Goal: Task Accomplishment & Management: Manage account settings

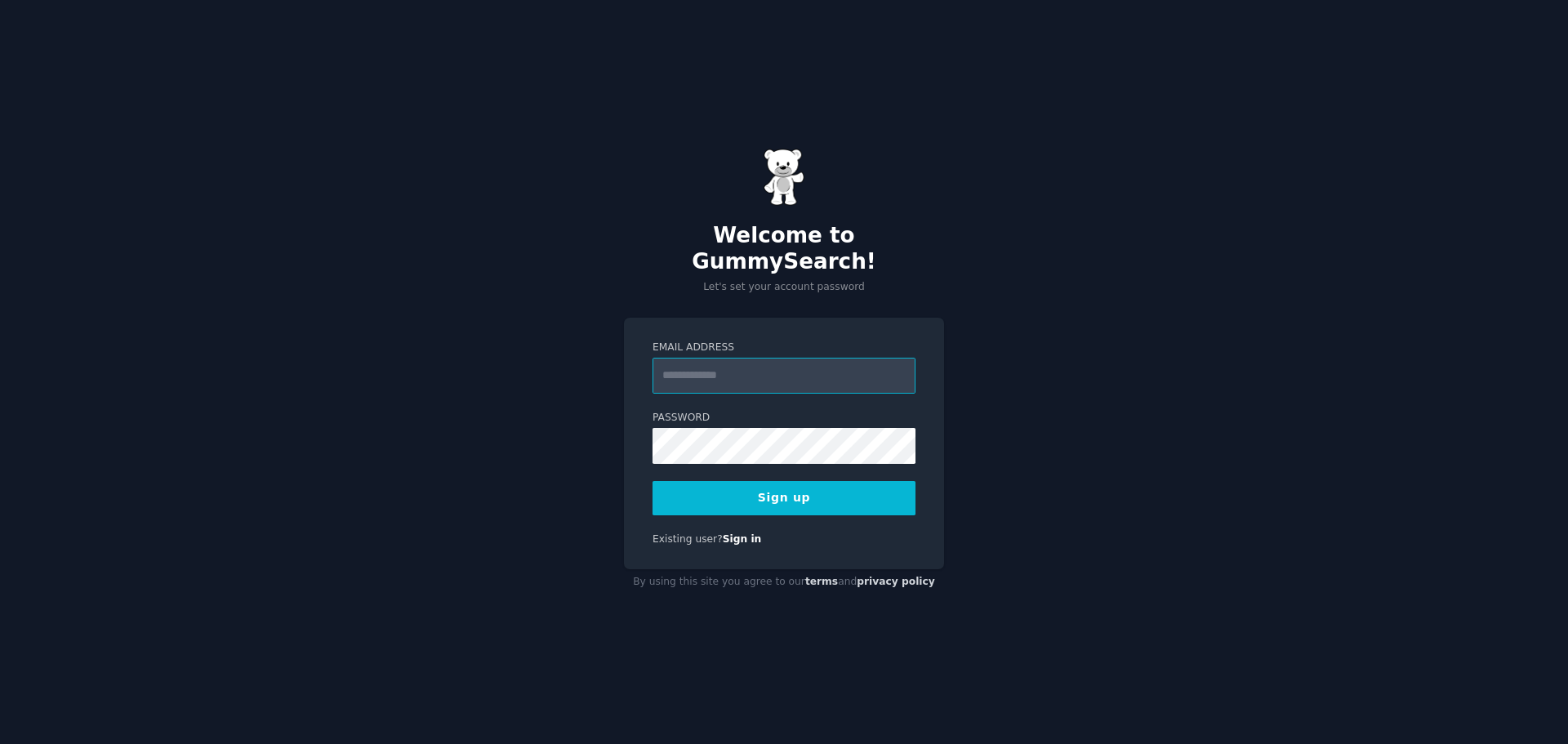
click at [690, 375] on input "Email Address" at bounding box center [784, 375] width 263 height 36
click at [710, 497] on button "Sign up" at bounding box center [784, 497] width 263 height 34
drag, startPoint x: 710, startPoint y: 352, endPoint x: 694, endPoint y: 366, distance: 21.3
click at [710, 358] on input "Email Address" at bounding box center [784, 375] width 263 height 36
type input "*"
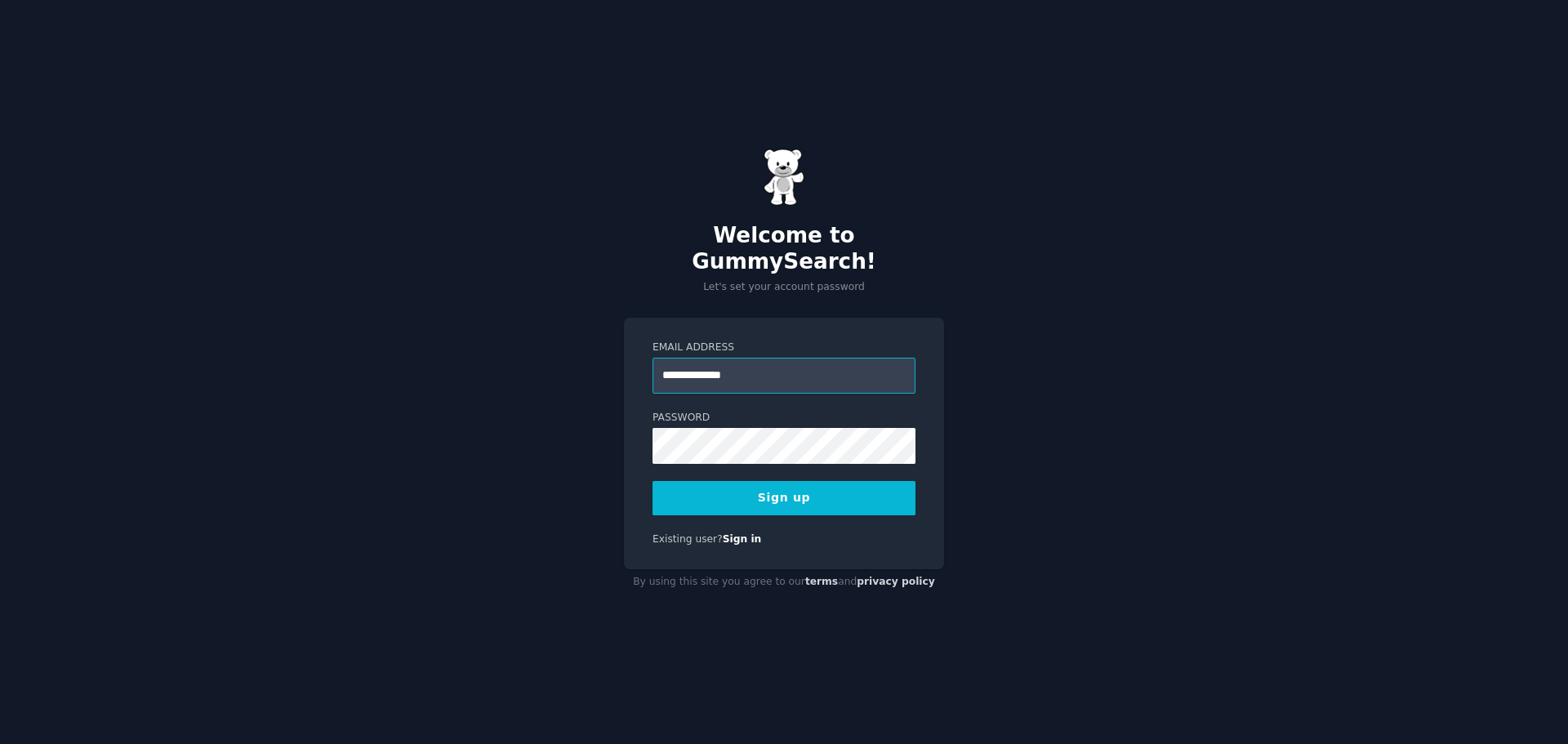
type input "**********"
click at [787, 487] on button "Sign up" at bounding box center [784, 497] width 263 height 34
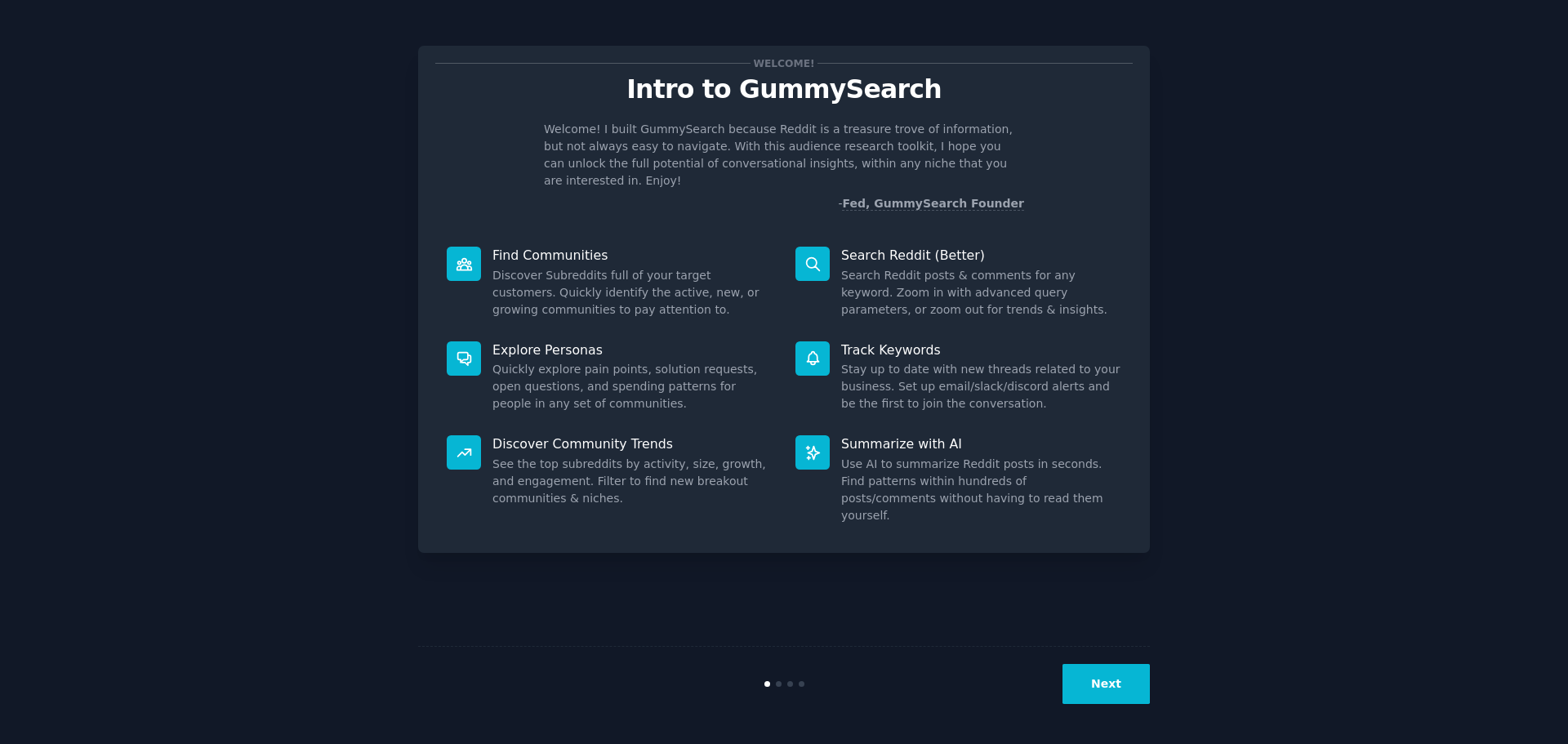
click at [1133, 699] on button "Next" at bounding box center [1106, 684] width 88 height 40
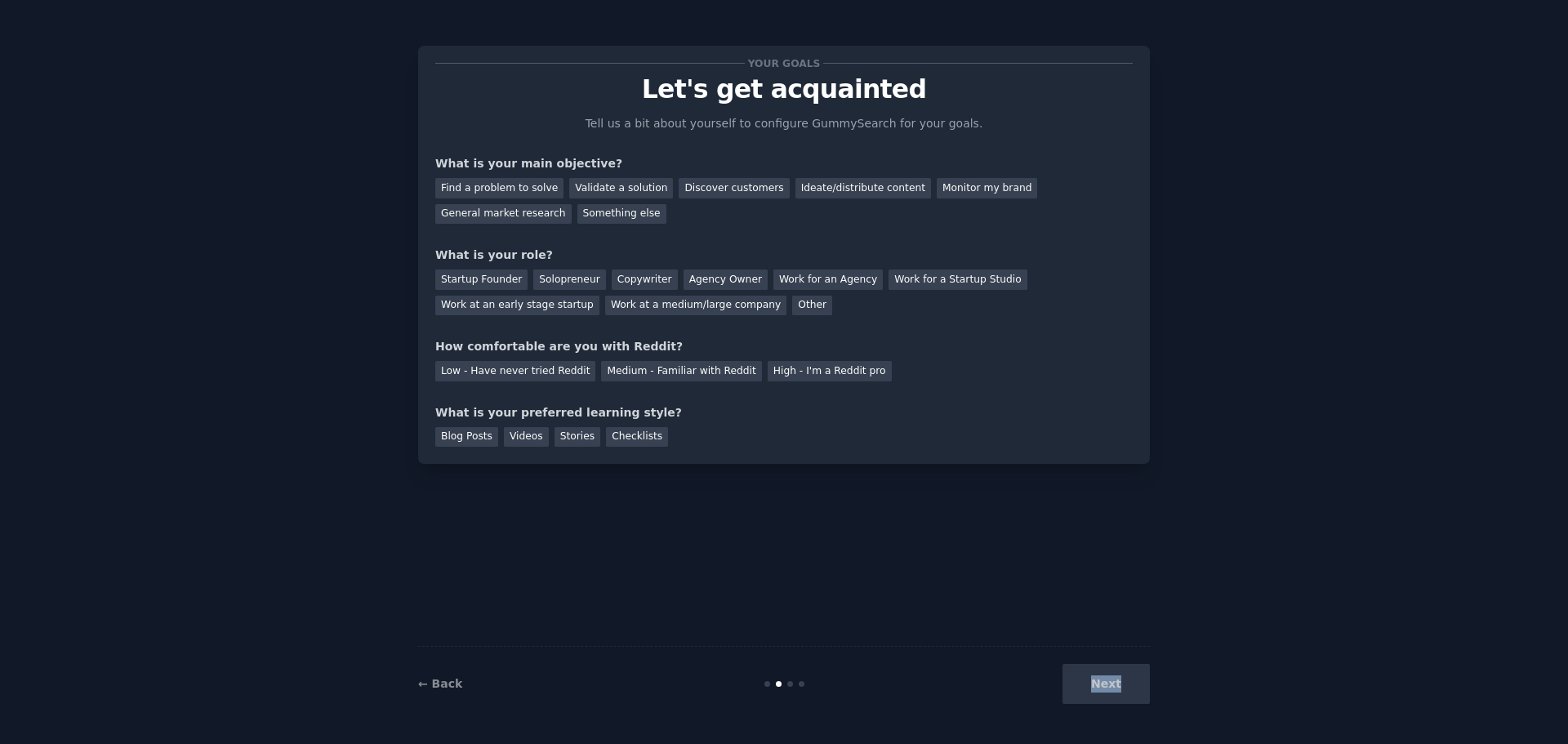
click at [1133, 699] on div "Next" at bounding box center [1027, 684] width 244 height 40
click at [1112, 690] on div "Next" at bounding box center [1027, 684] width 244 height 40
click at [473, 185] on div "Find a problem to solve" at bounding box center [499, 188] width 128 height 20
click at [574, 176] on div "Find a problem to solve Validate a solution Discover customers Ideate/distribut…" at bounding box center [784, 198] width 697 height 52
click at [584, 194] on div "Validate a solution" at bounding box center [621, 188] width 104 height 20
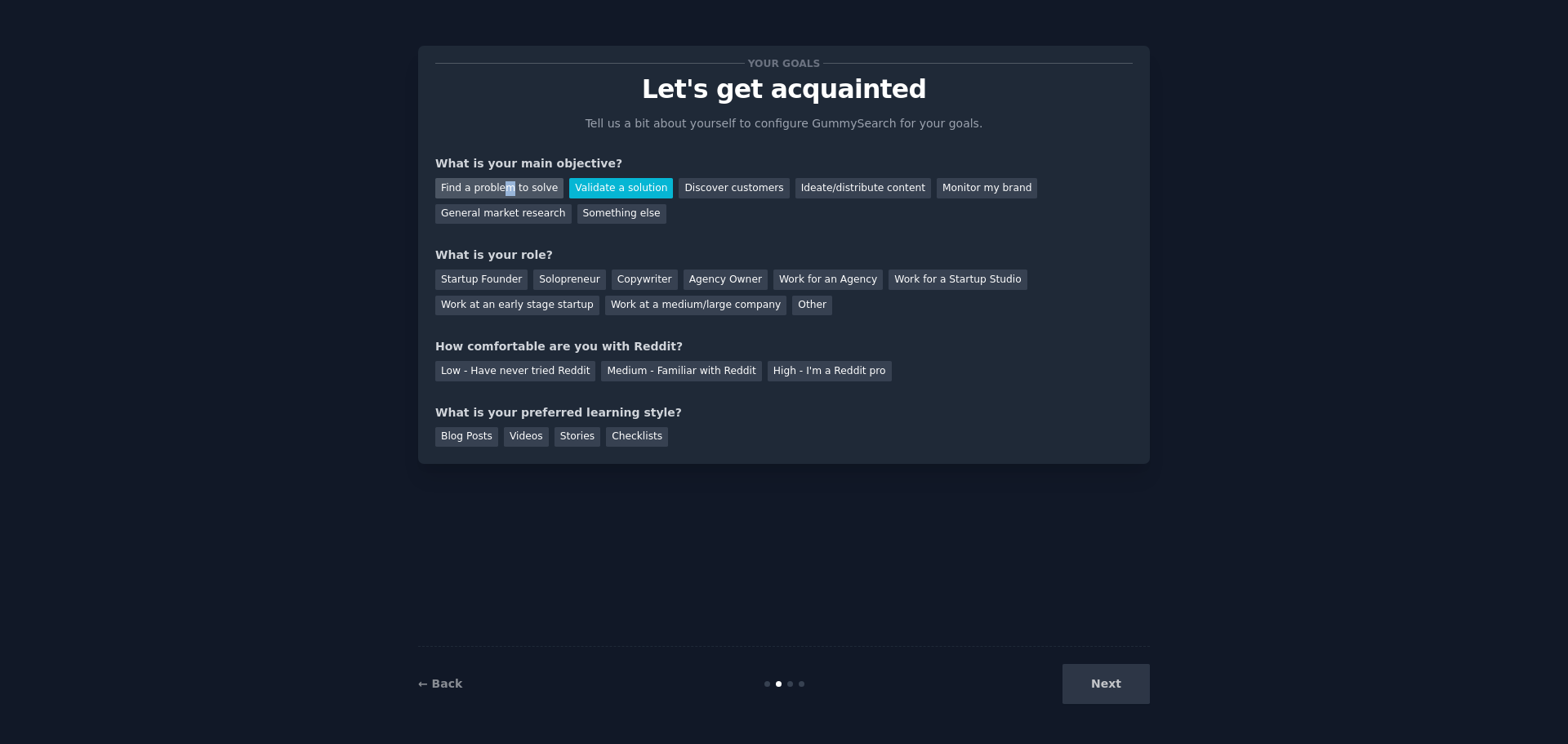
click at [501, 189] on div "Find a problem to solve" at bounding box center [499, 188] width 128 height 20
click at [583, 284] on div "Solopreneur" at bounding box center [569, 279] width 72 height 20
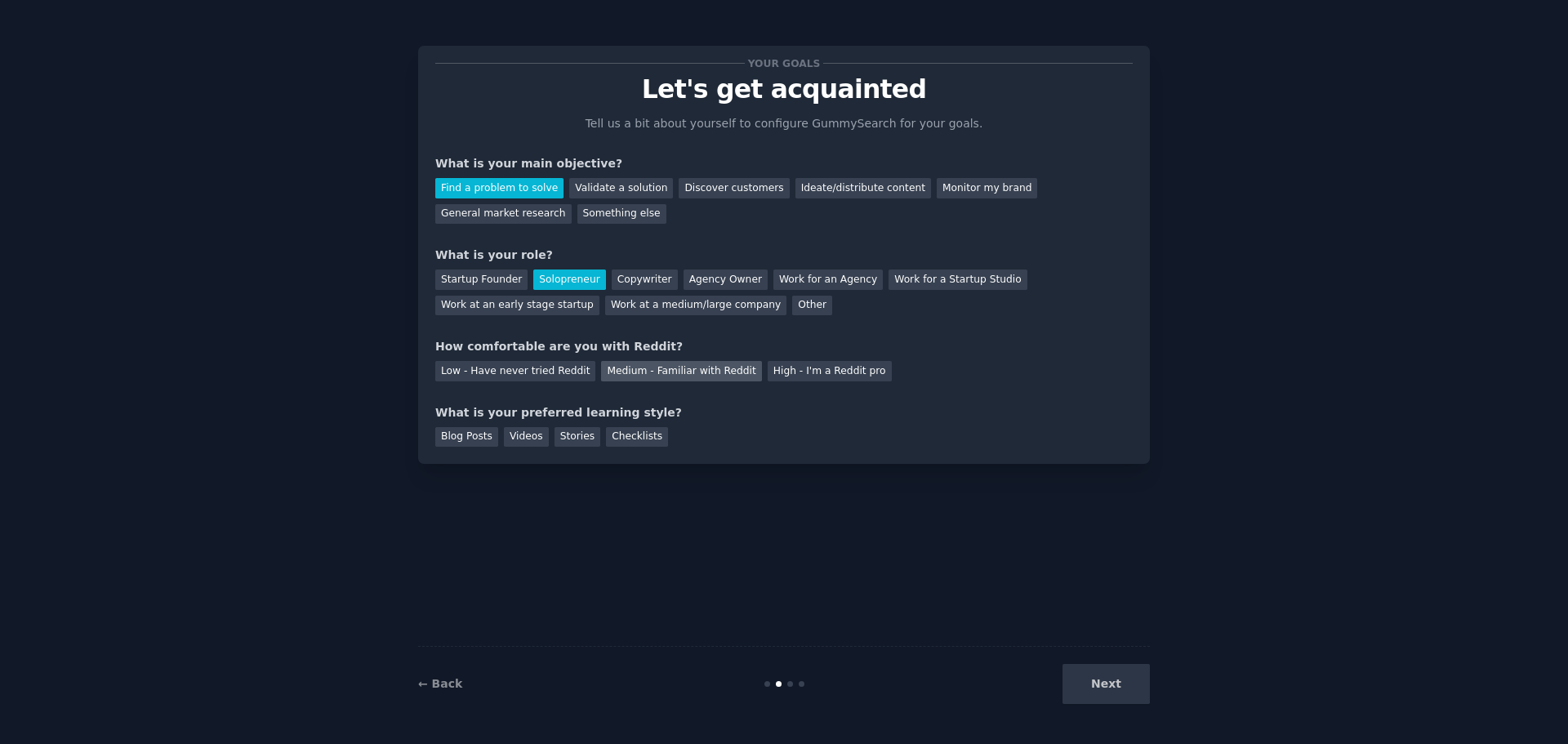
click at [702, 377] on div "Medium - Familiar with Reddit" at bounding box center [680, 371] width 160 height 20
click at [445, 444] on div "Blog Posts" at bounding box center [466, 437] width 63 height 20
click at [548, 450] on div "Your goals Let's get acquainted Tell us a bit about yourself to configure Gummy…" at bounding box center [783, 255] width 731 height 418
click at [554, 444] on div "Stories" at bounding box center [577, 437] width 46 height 20
click at [624, 441] on div "Checklists" at bounding box center [637, 437] width 62 height 20
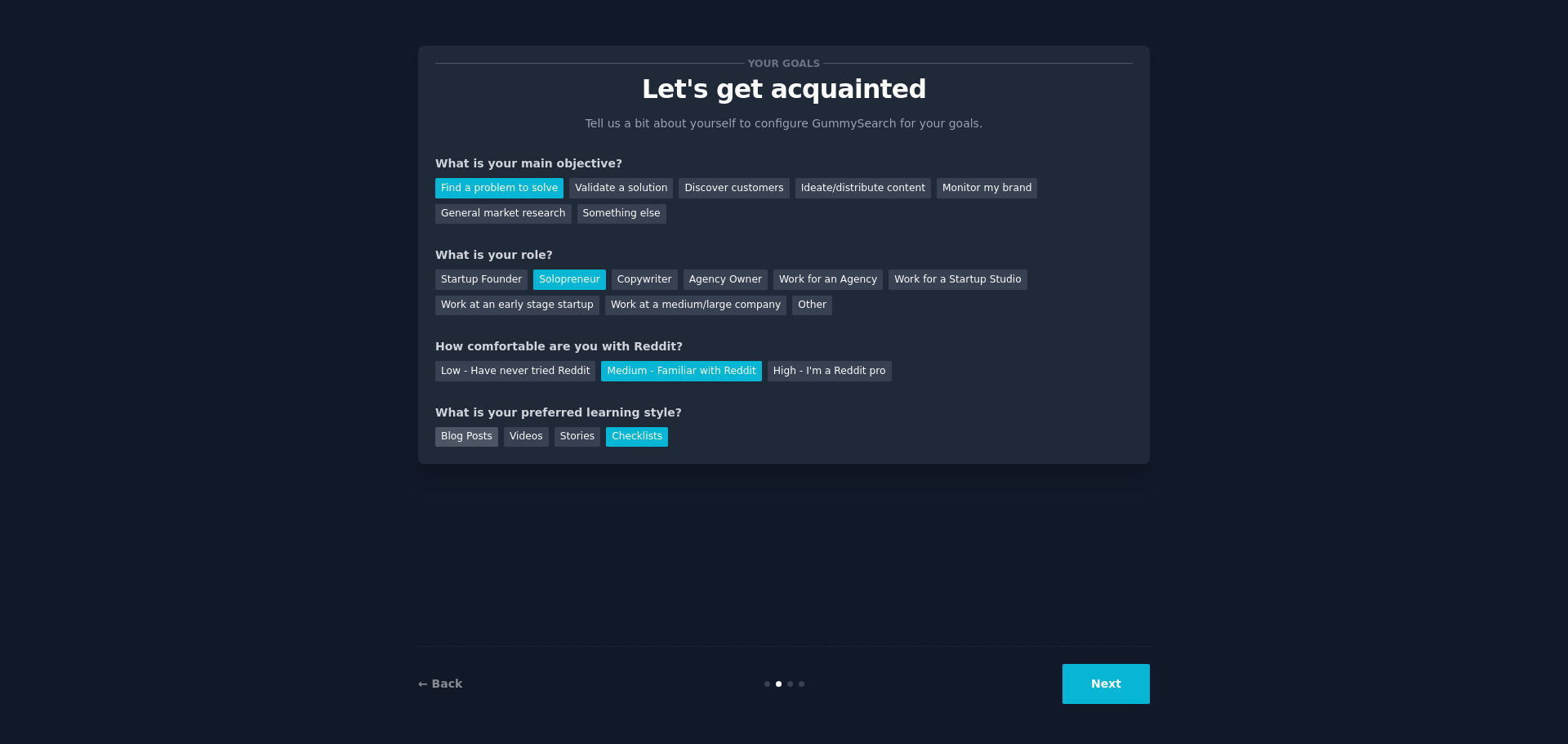
click at [454, 439] on div "Blog Posts" at bounding box center [466, 437] width 63 height 20
click at [1089, 675] on button "Next" at bounding box center [1106, 684] width 88 height 40
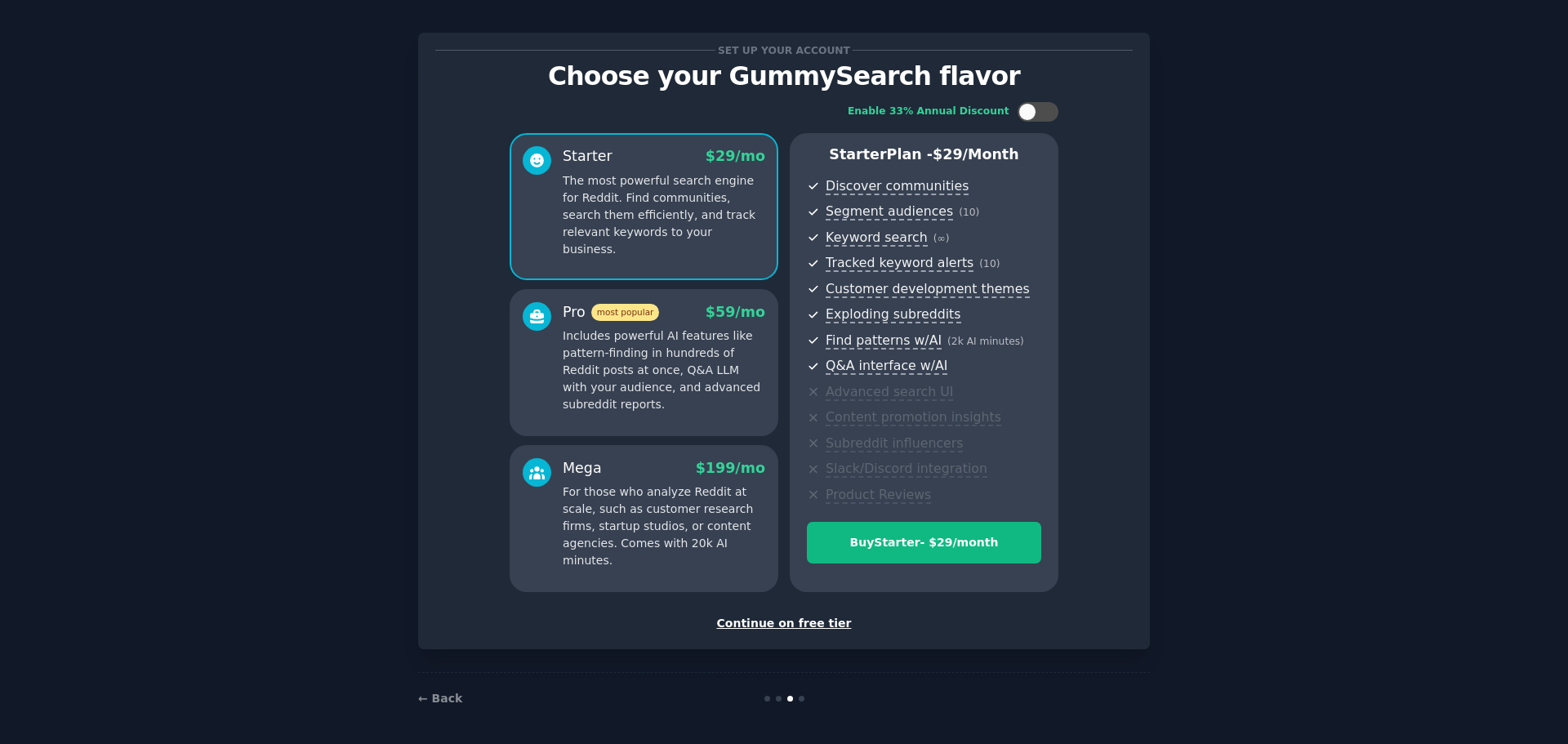
scroll to position [17, 0]
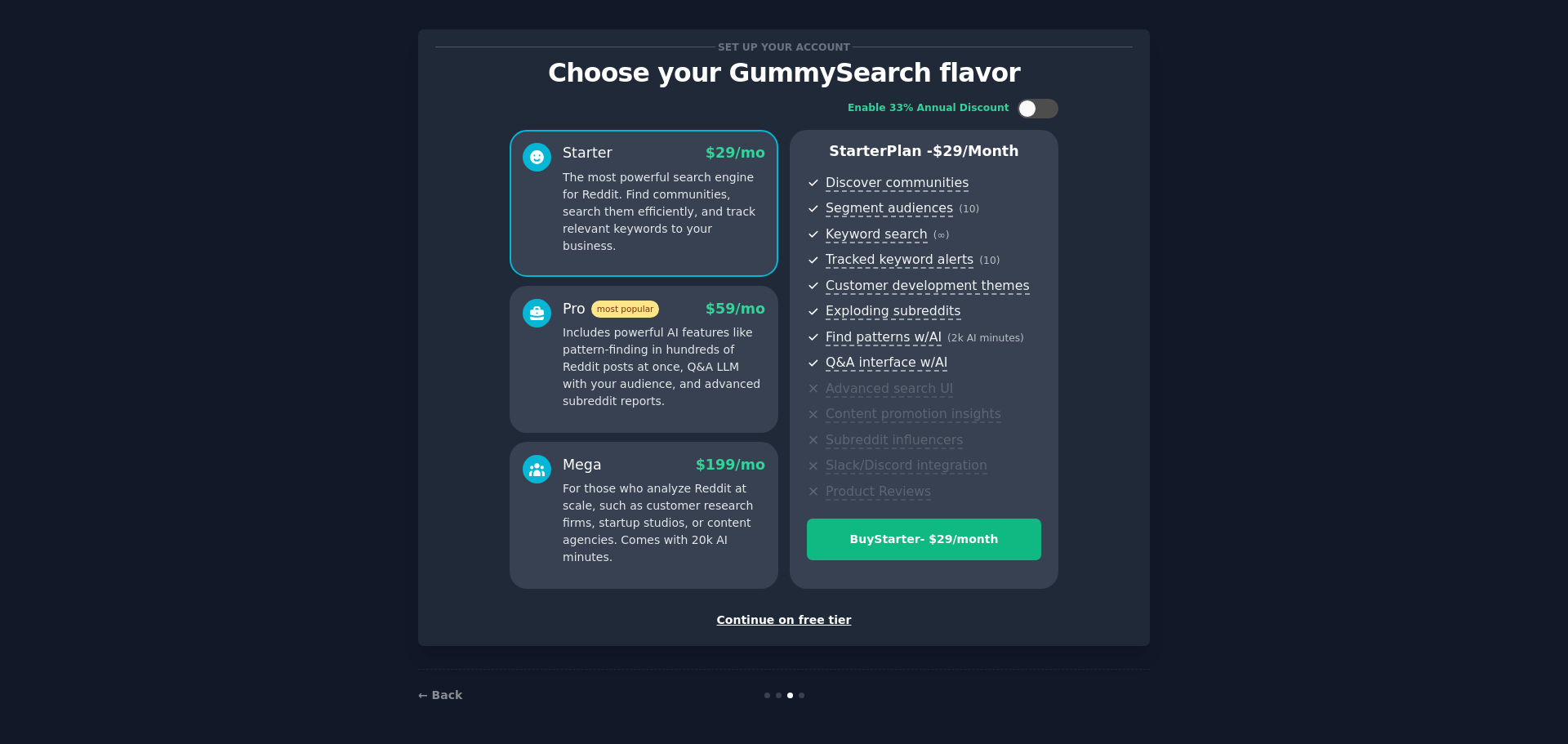
click at [785, 622] on div "Continue on free tier" at bounding box center [784, 620] width 697 height 18
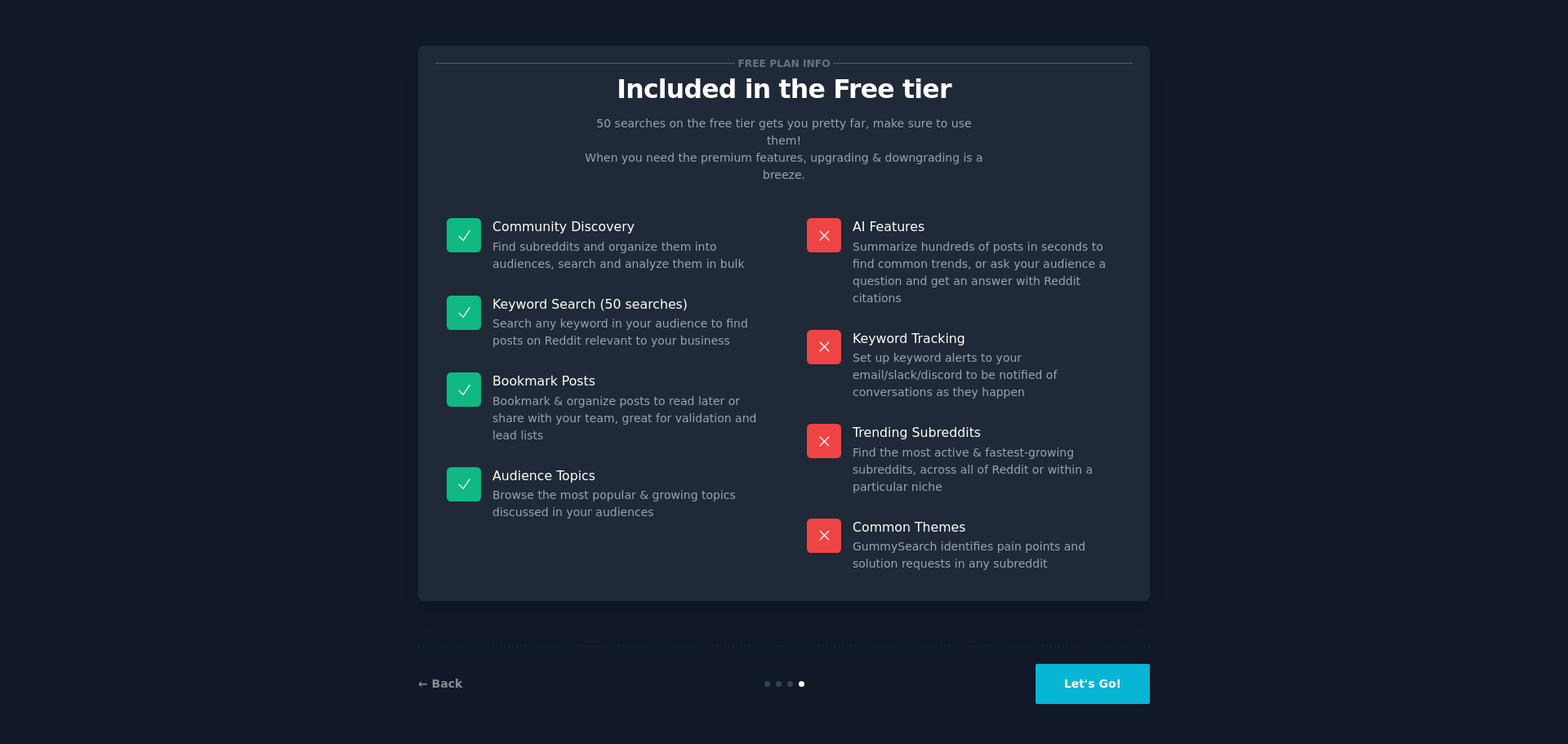
click at [1108, 670] on button "Let's Go!" at bounding box center [1092, 684] width 115 height 40
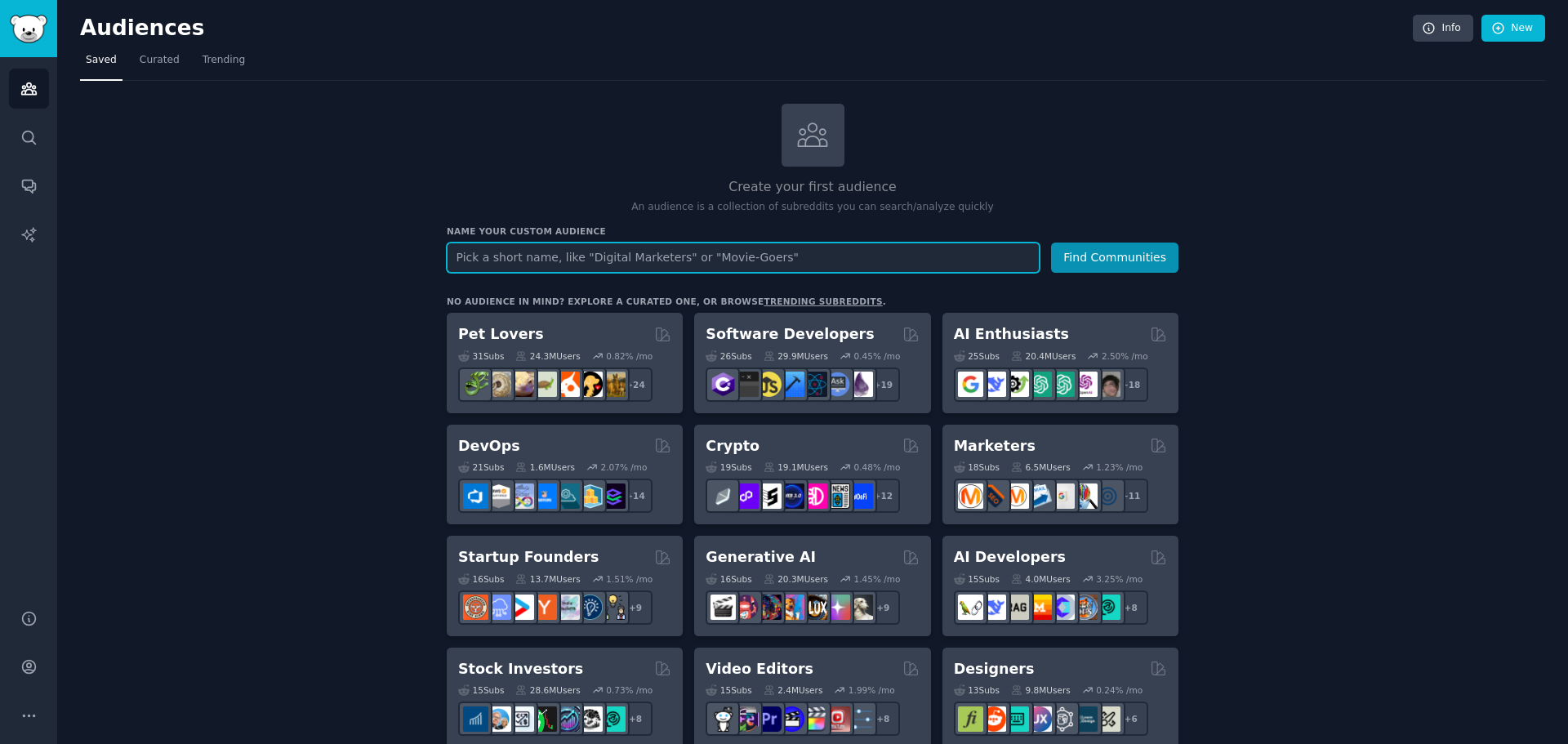
click at [563, 263] on input "text" at bounding box center [742, 257] width 593 height 30
click at [206, 63] on span "Trending" at bounding box center [223, 60] width 43 height 15
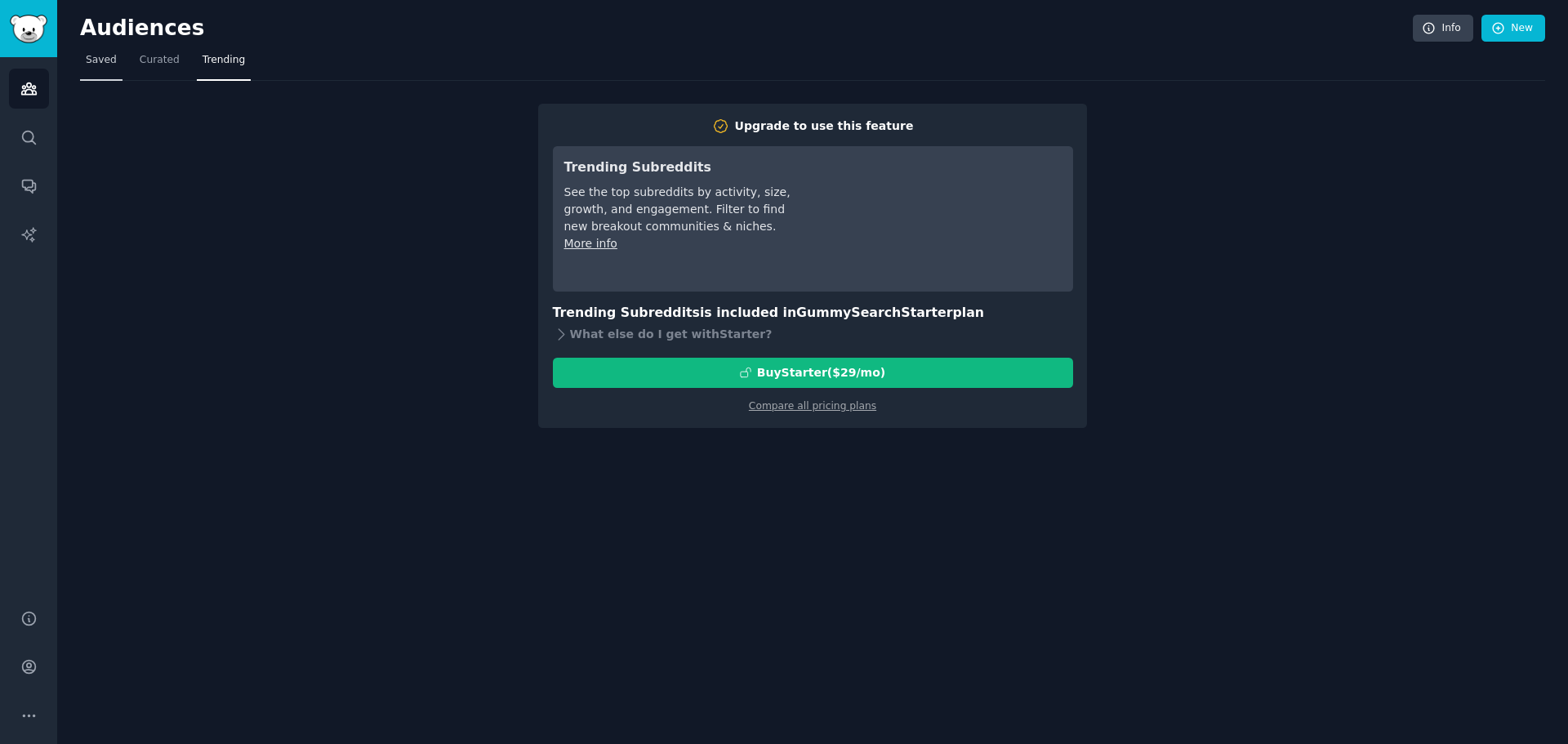
click at [86, 59] on span "Saved" at bounding box center [101, 60] width 31 height 15
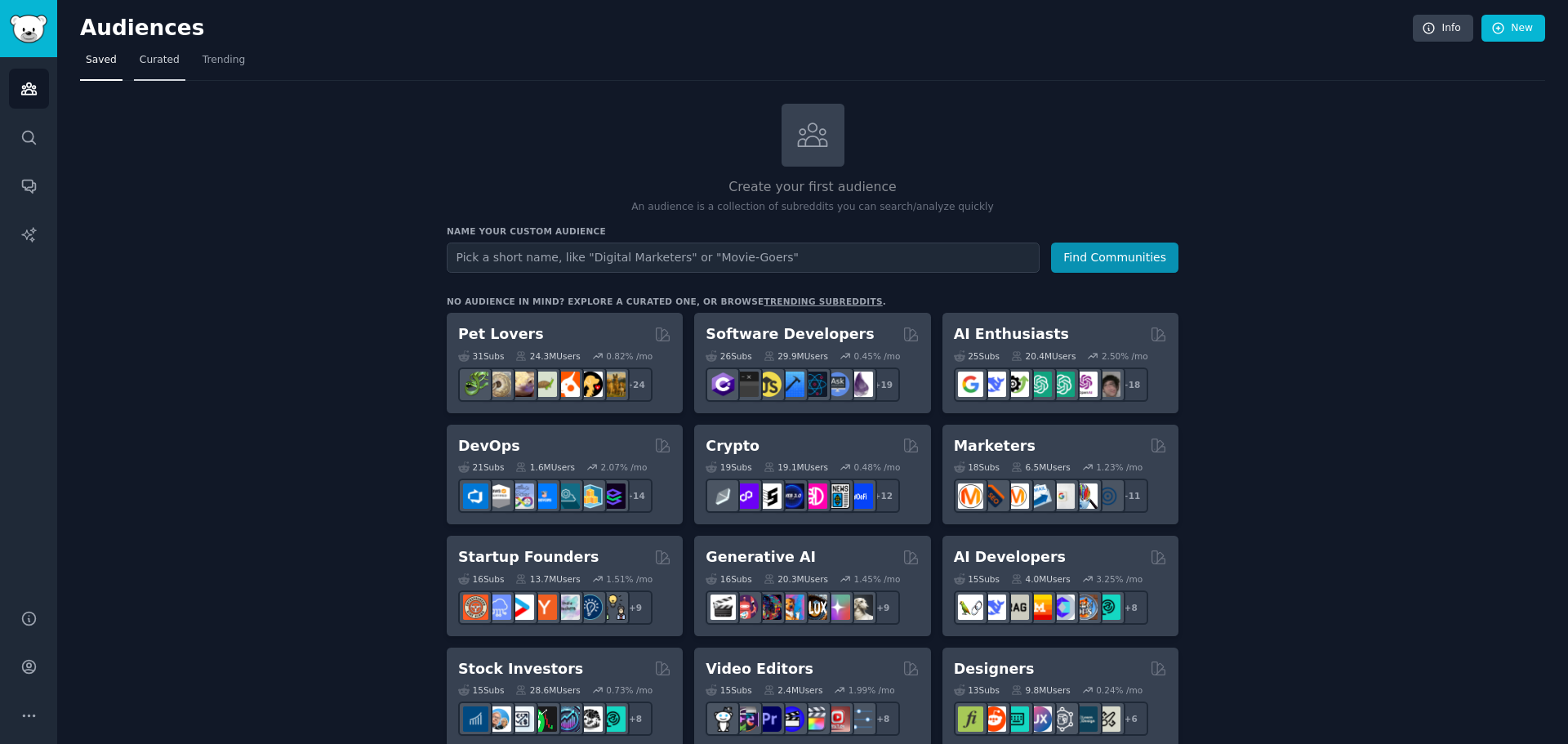
click at [147, 65] on span "Curated" at bounding box center [160, 60] width 40 height 15
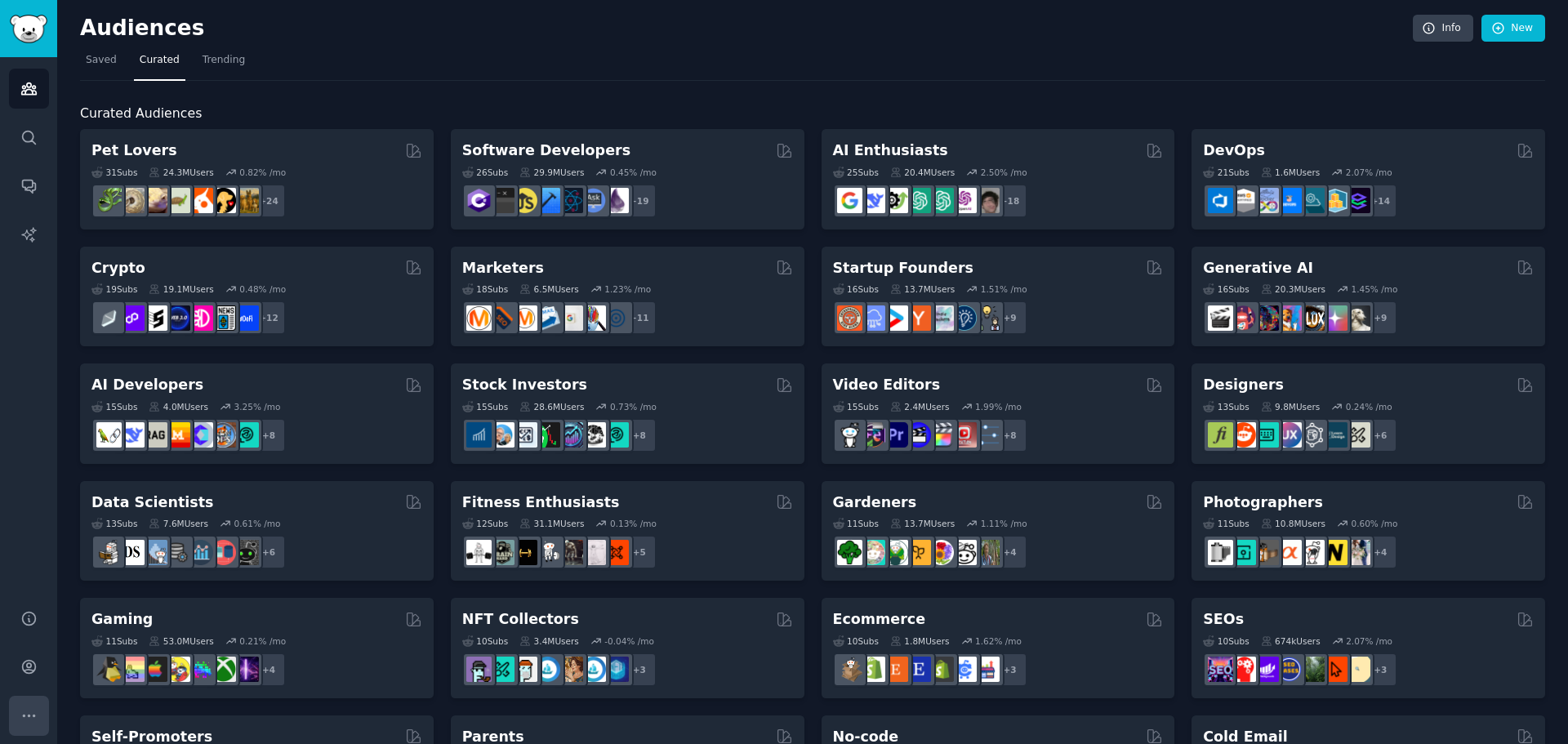
click at [23, 722] on icon "Sidebar" at bounding box center [28, 716] width 18 height 18
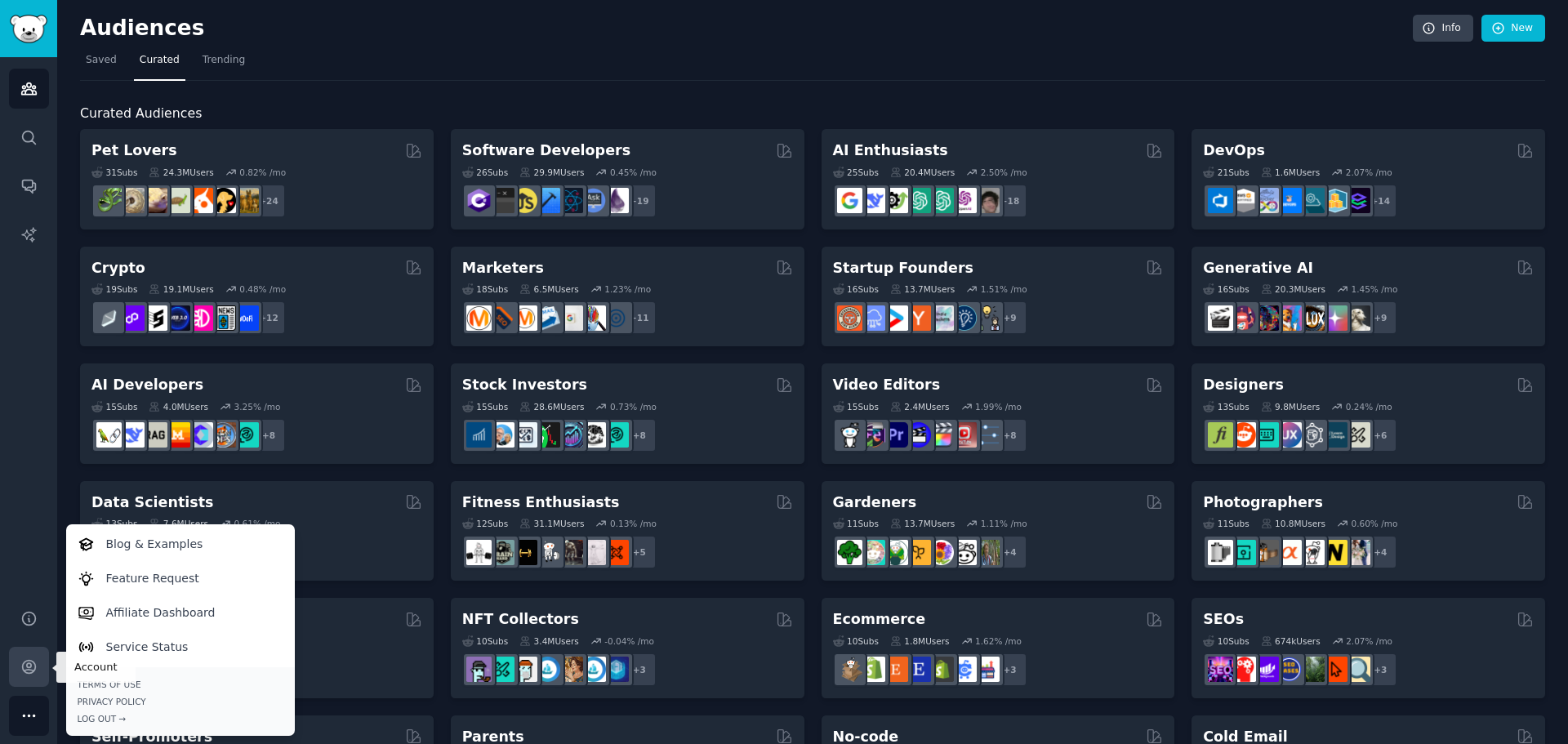
click at [29, 680] on link "Account" at bounding box center [29, 667] width 40 height 40
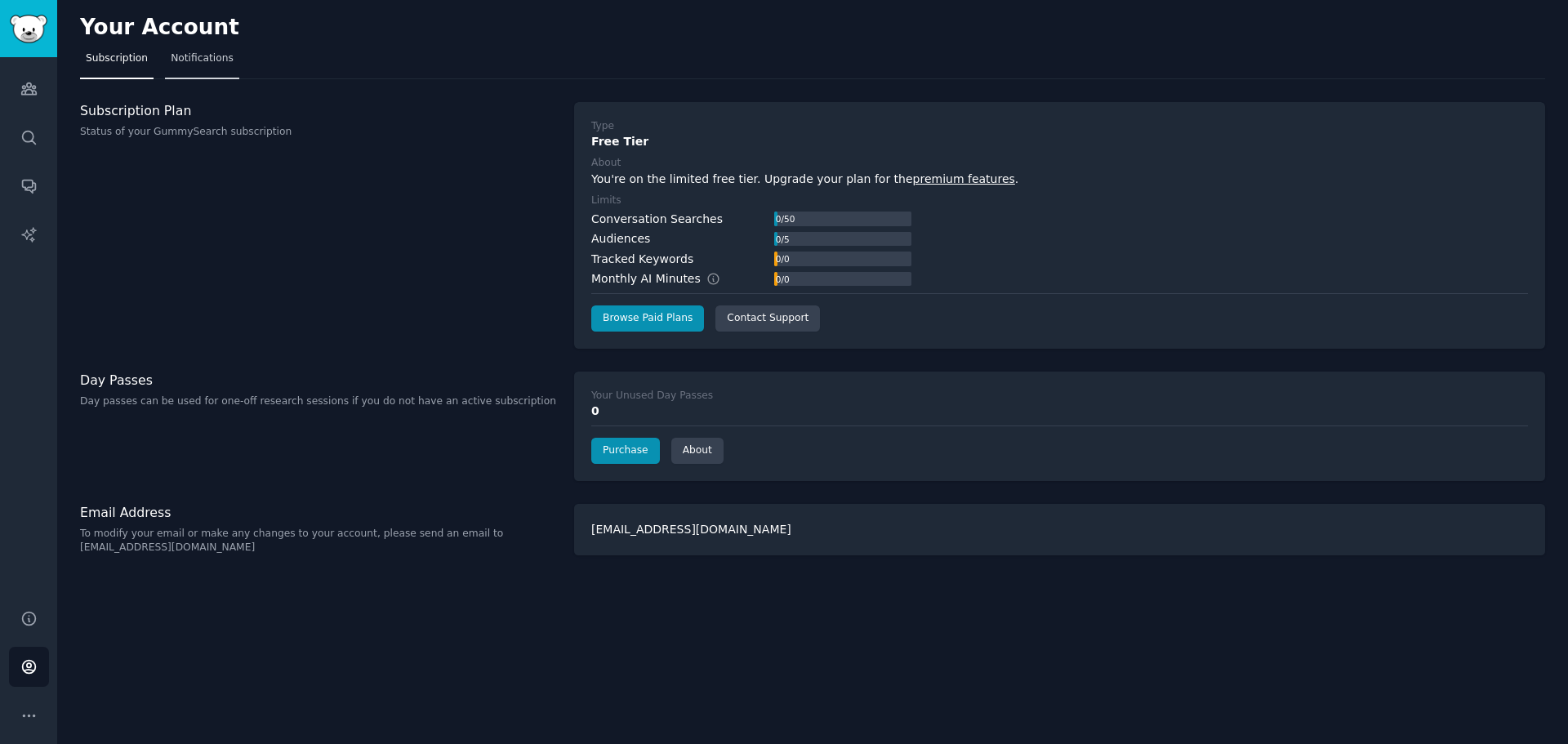
click at [199, 66] on link "Notifications" at bounding box center [201, 63] width 74 height 33
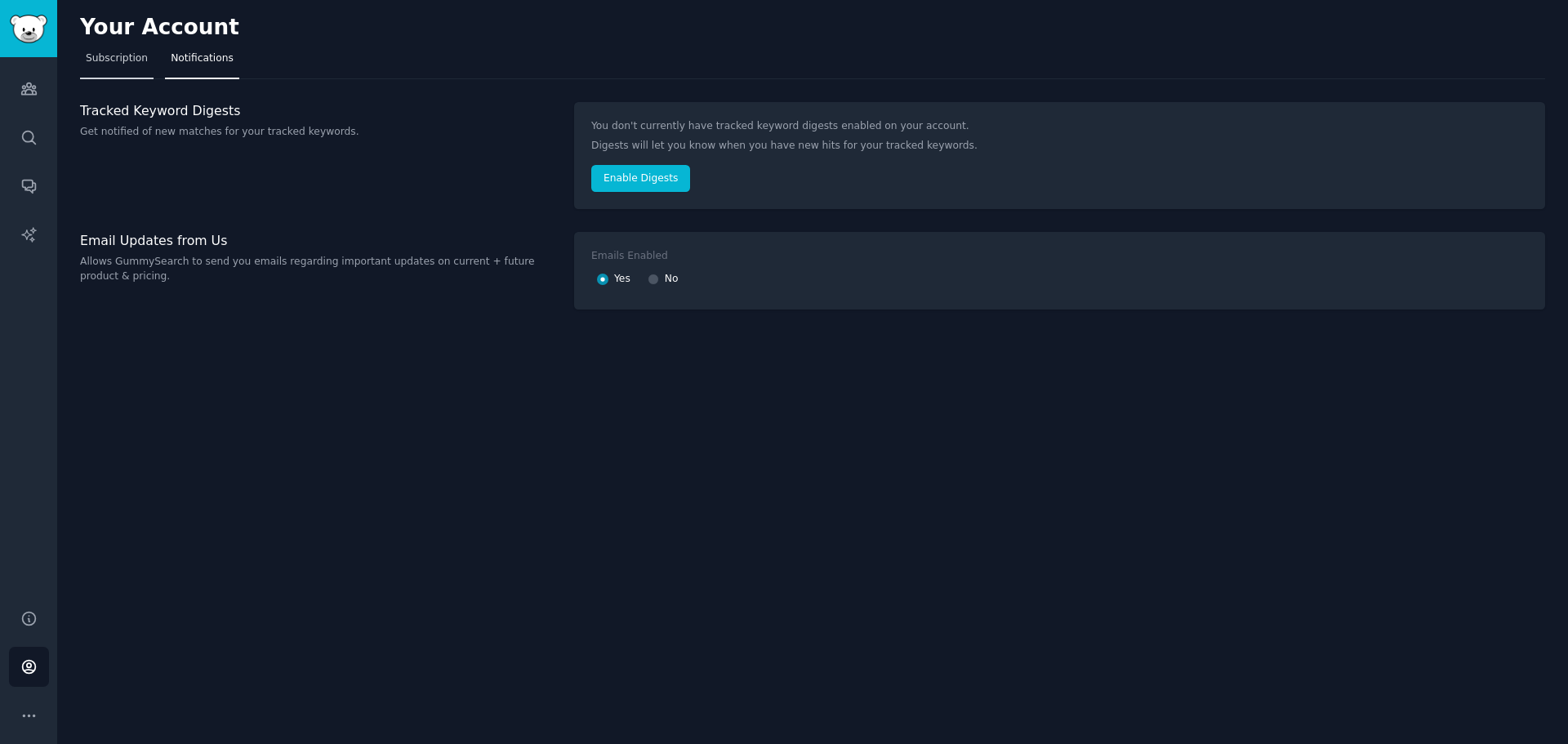
click at [117, 66] on link "Subscription" at bounding box center [117, 63] width 74 height 33
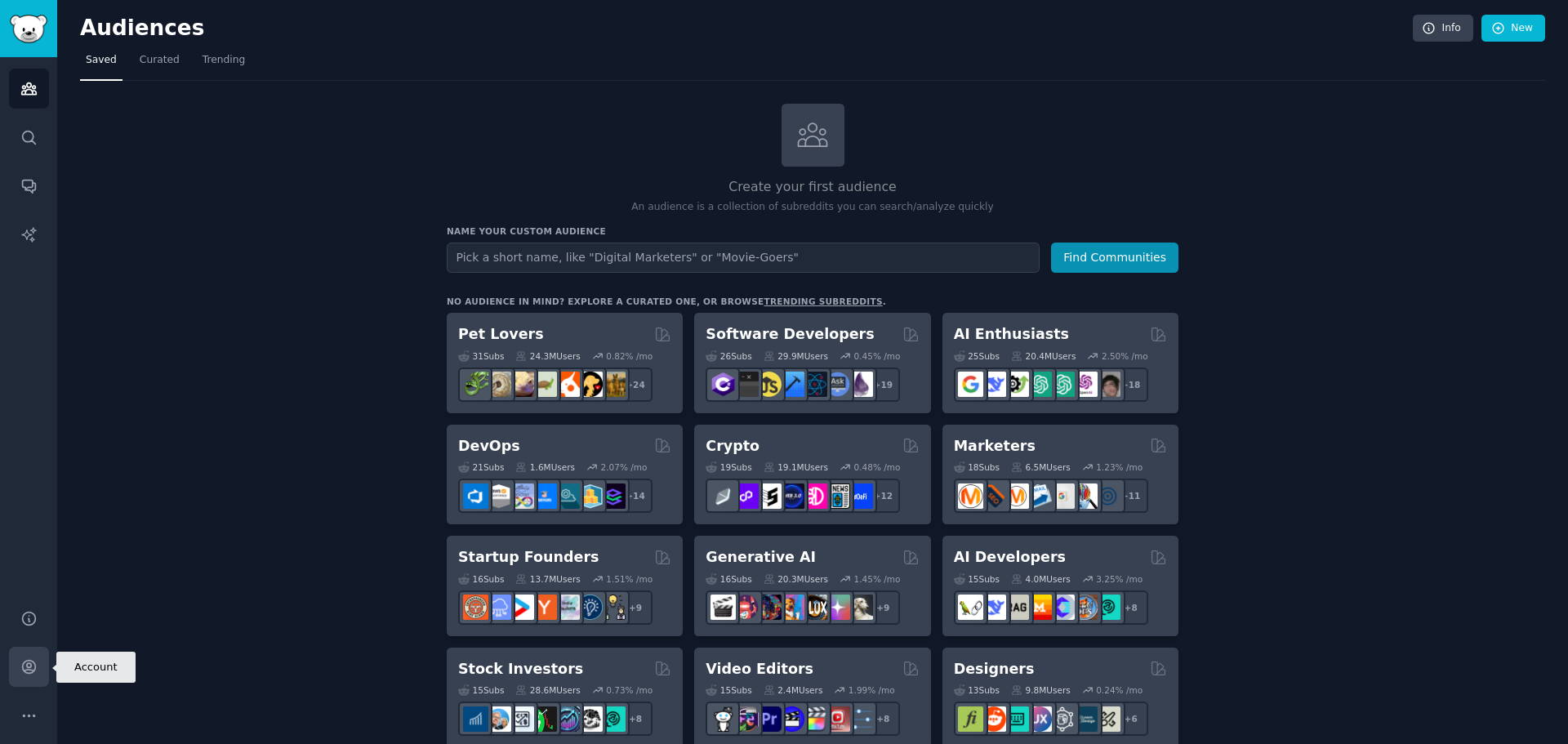
click at [36, 665] on icon "Sidebar" at bounding box center [28, 666] width 18 height 18
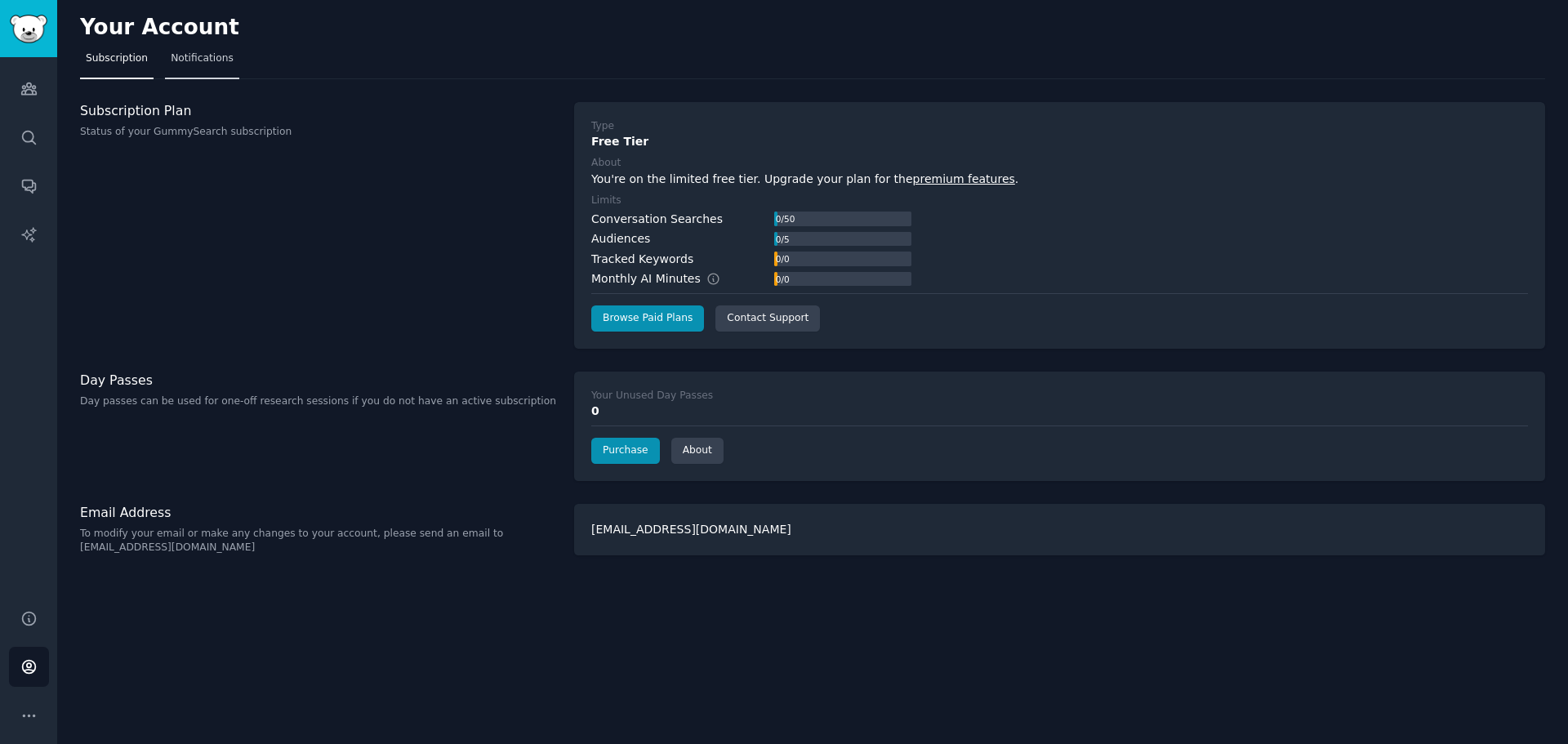
click at [194, 63] on span "Notifications" at bounding box center [201, 59] width 63 height 15
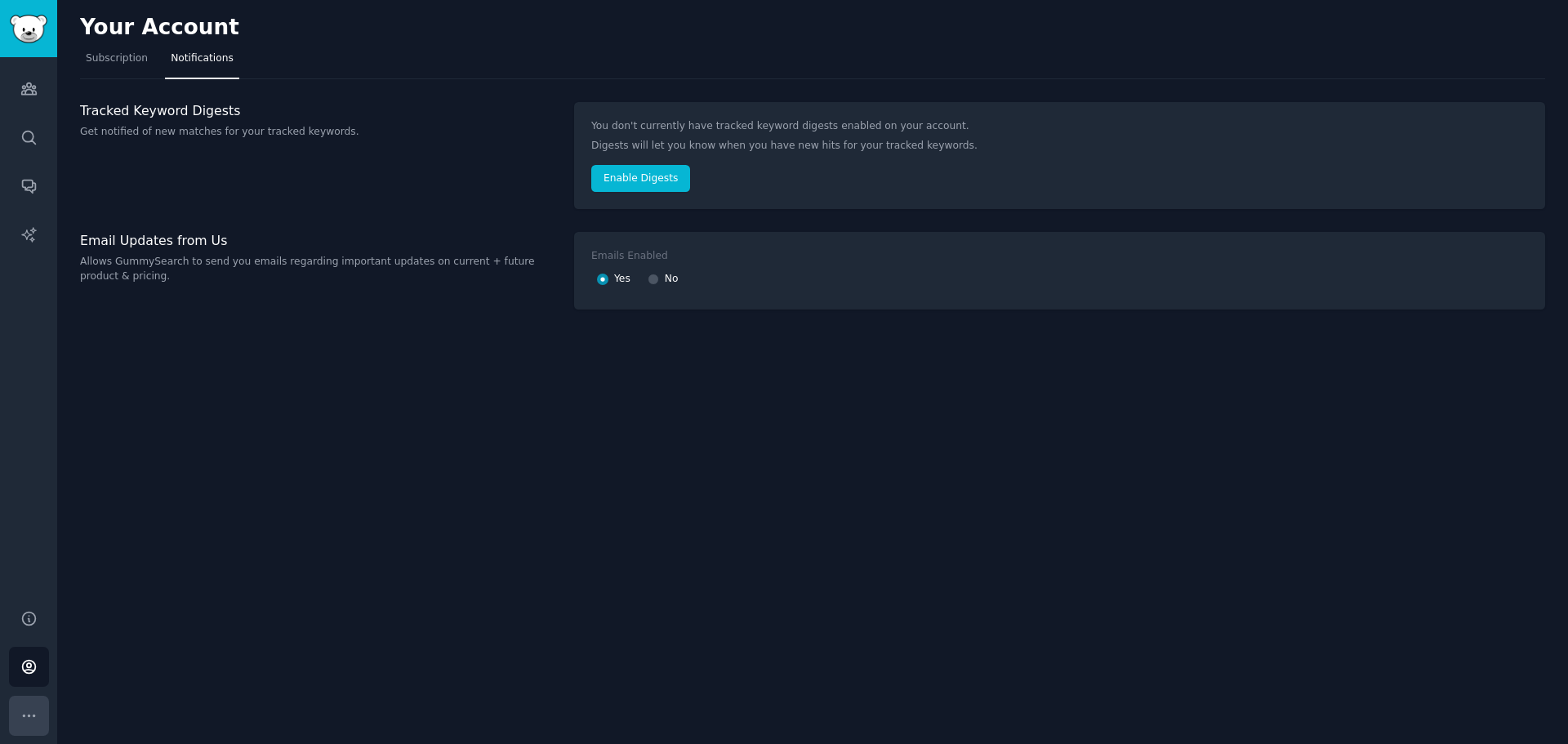
click at [28, 718] on icon "Sidebar" at bounding box center [28, 716] width 18 height 18
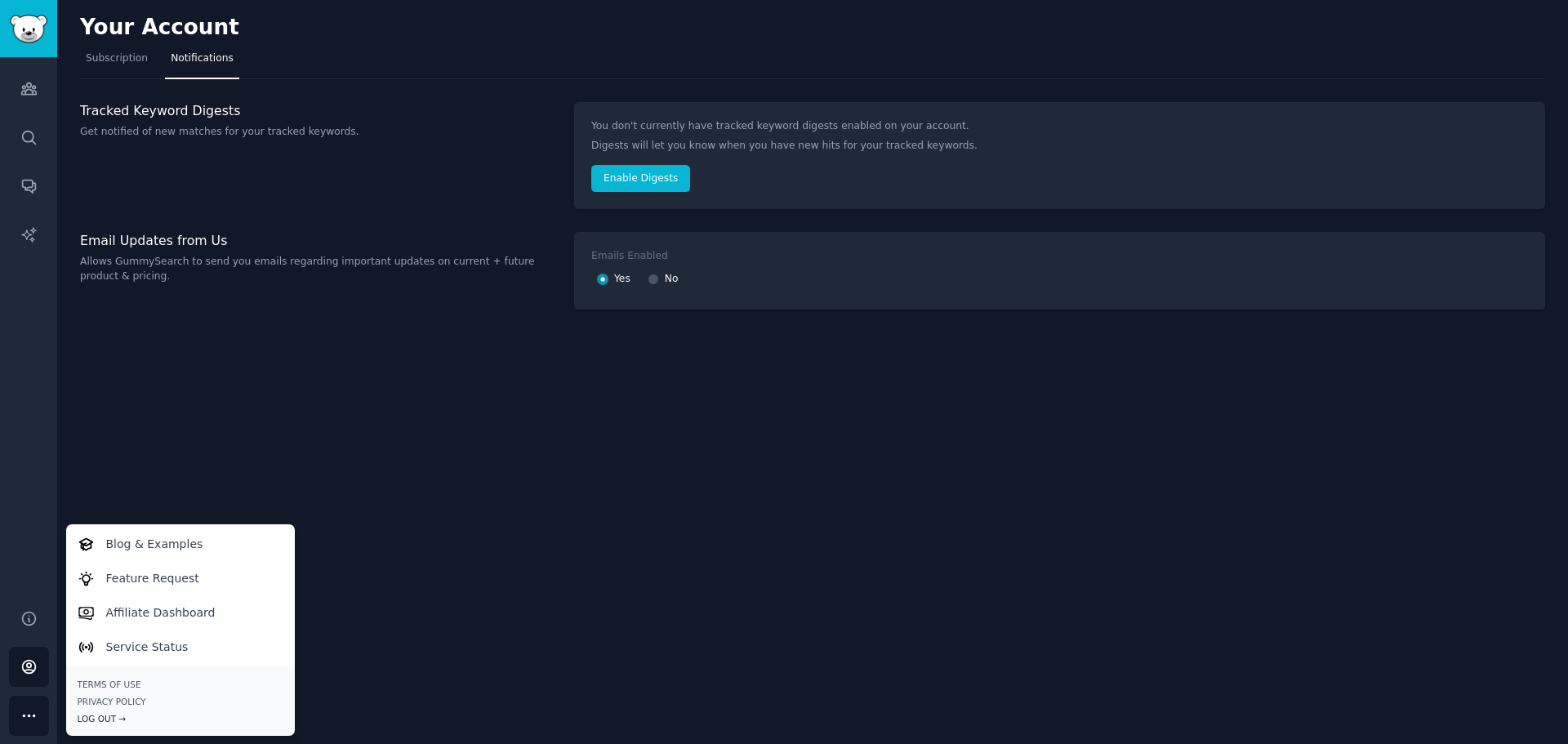
click at [93, 719] on div "Log Out →" at bounding box center [181, 719] width 206 height 12
